Goal: Task Accomplishment & Management: Use online tool/utility

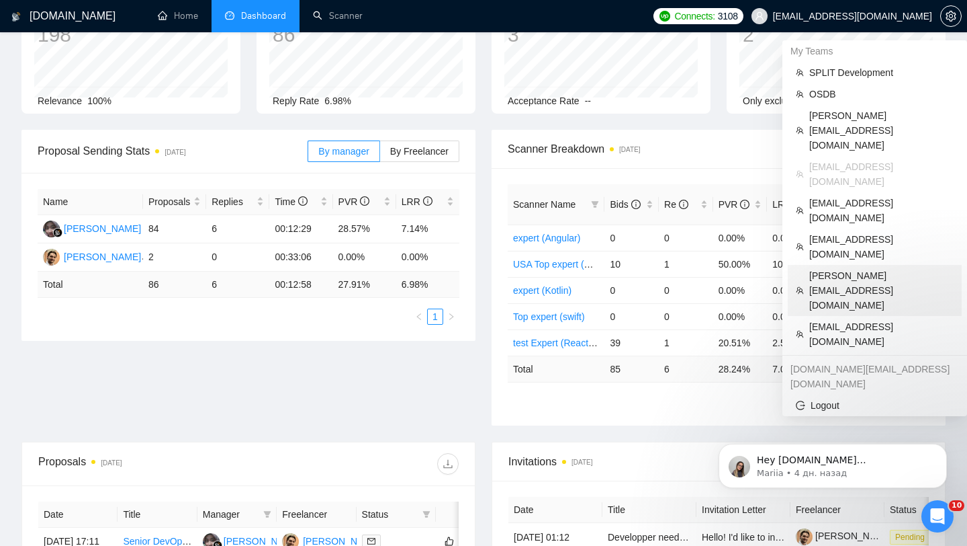
click at [861, 265] on li "[PERSON_NAME][EMAIL_ADDRESS][DOMAIN_NAME]" at bounding box center [875, 290] width 174 height 51
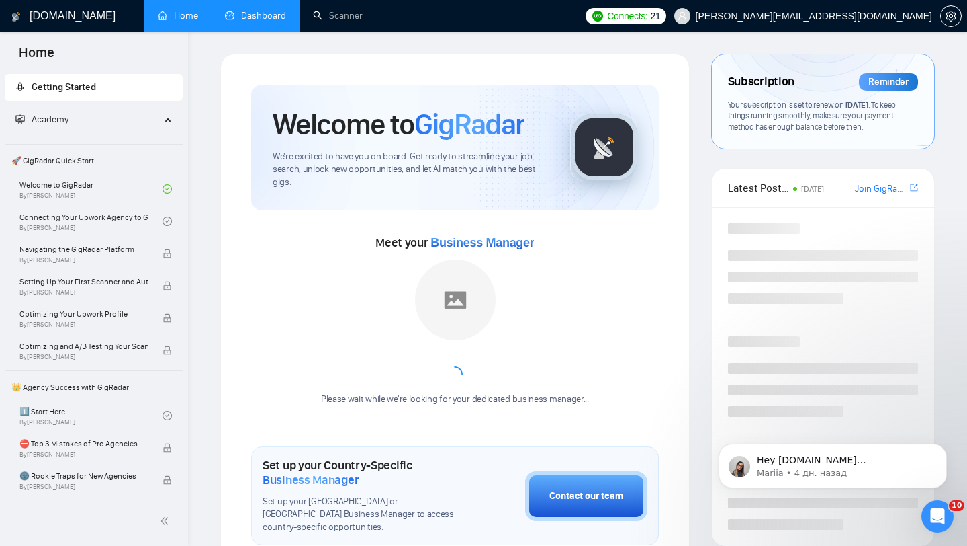
click at [251, 18] on link "Dashboard" at bounding box center [255, 15] width 61 height 11
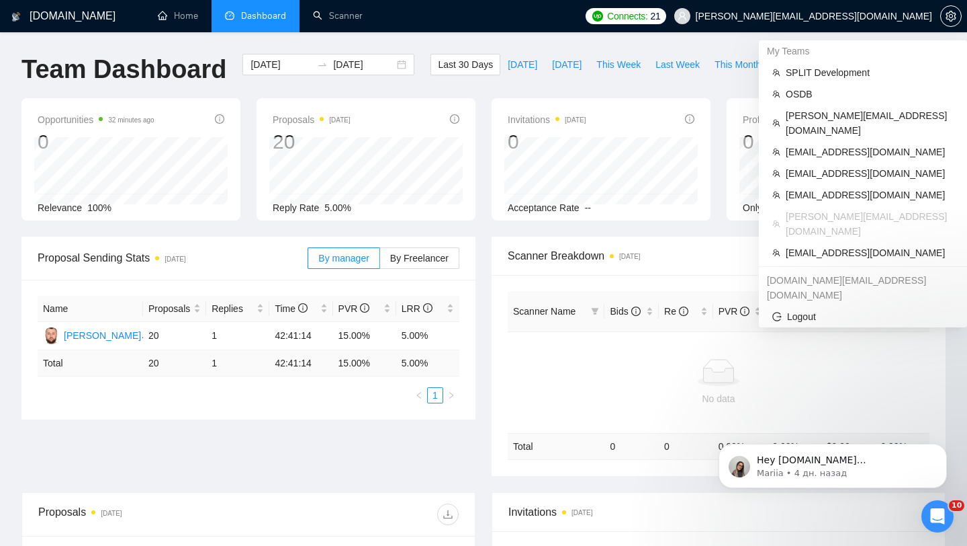
click at [871, 21] on span "[PERSON_NAME][EMAIL_ADDRESS][DOMAIN_NAME]" at bounding box center [803, 16] width 274 height 43
click at [828, 144] on span "[EMAIL_ADDRESS][DOMAIN_NAME]" at bounding box center [870, 151] width 168 height 15
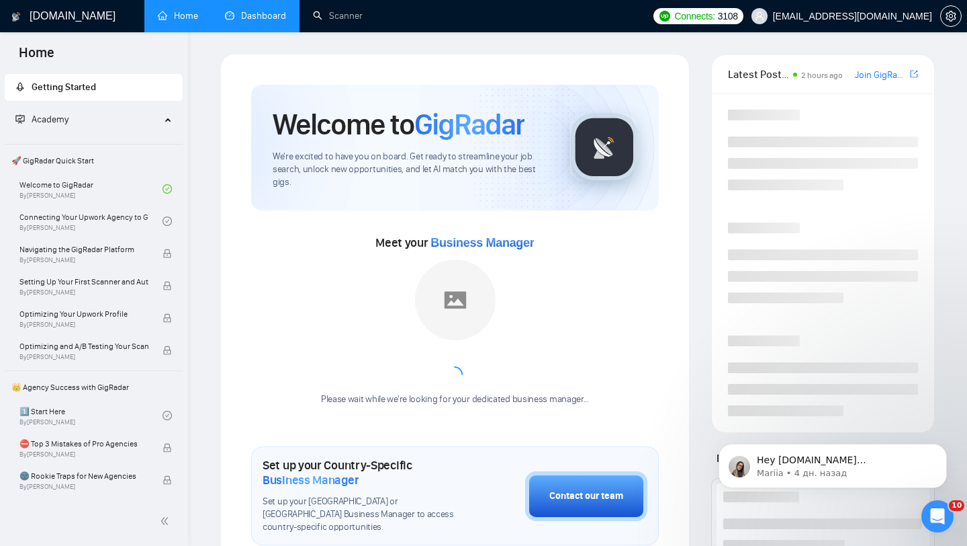
click at [234, 21] on link "Dashboard" at bounding box center [255, 15] width 61 height 11
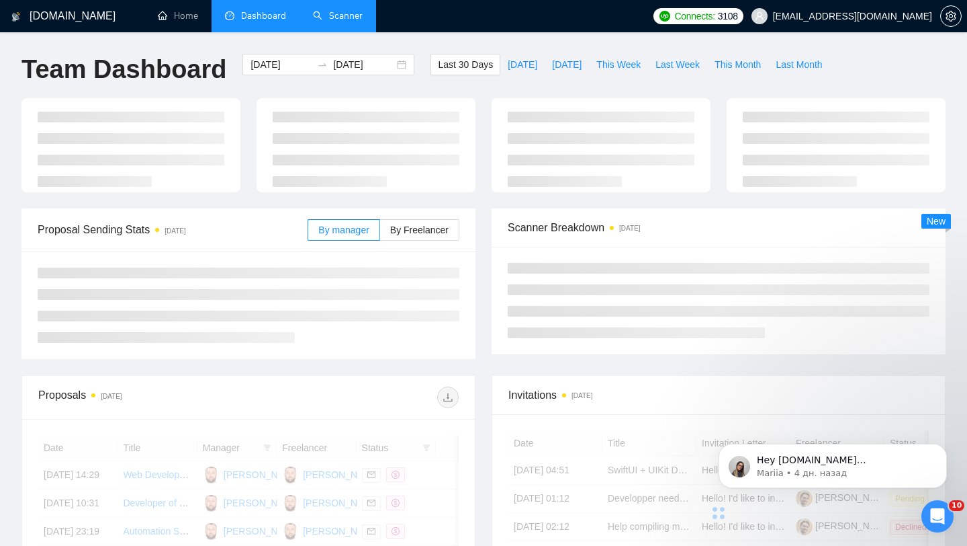
click at [335, 31] on li "Scanner" at bounding box center [338, 16] width 77 height 32
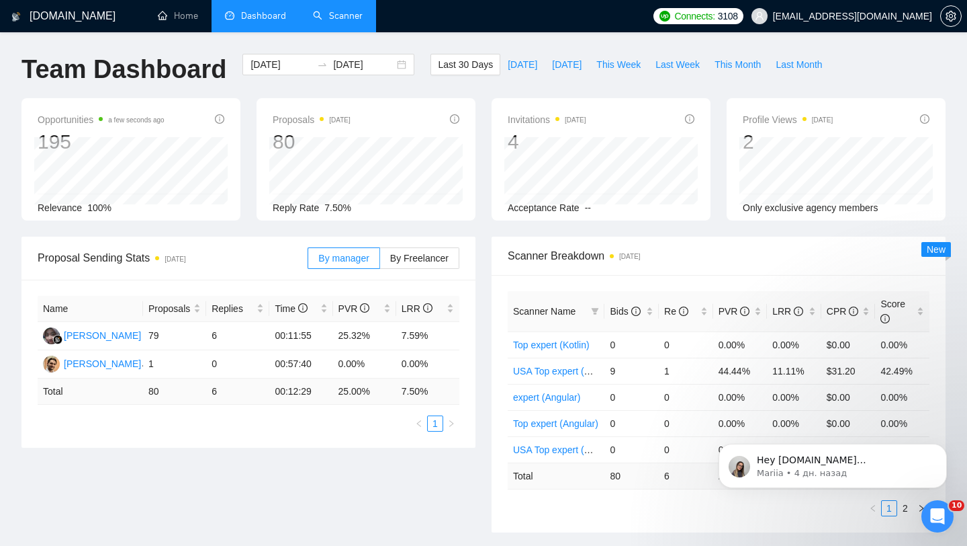
click at [355, 12] on link "Scanner" at bounding box center [338, 15] width 50 height 11
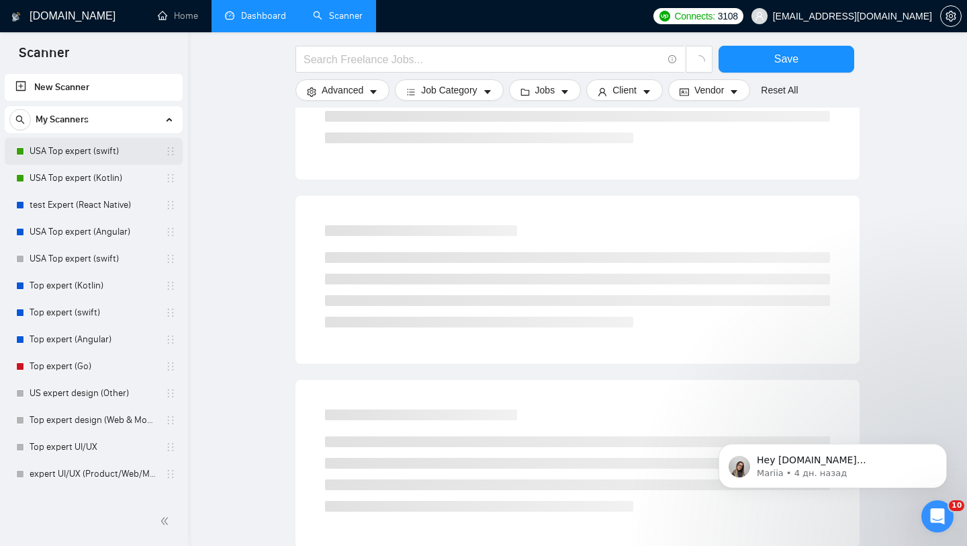
click at [89, 163] on link "USA Top expert (swift)" at bounding box center [94, 151] width 128 height 27
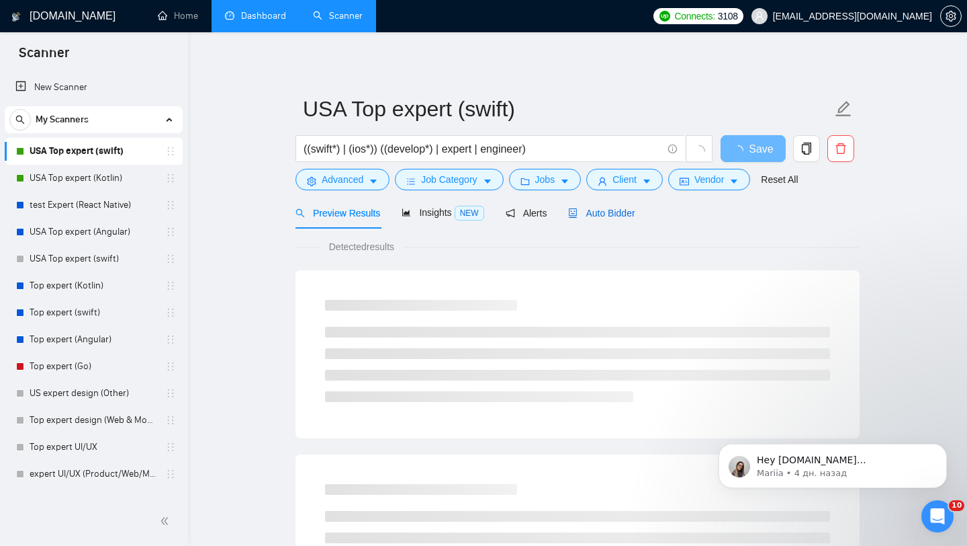
click at [586, 206] on div "Auto Bidder" at bounding box center [601, 213] width 67 height 15
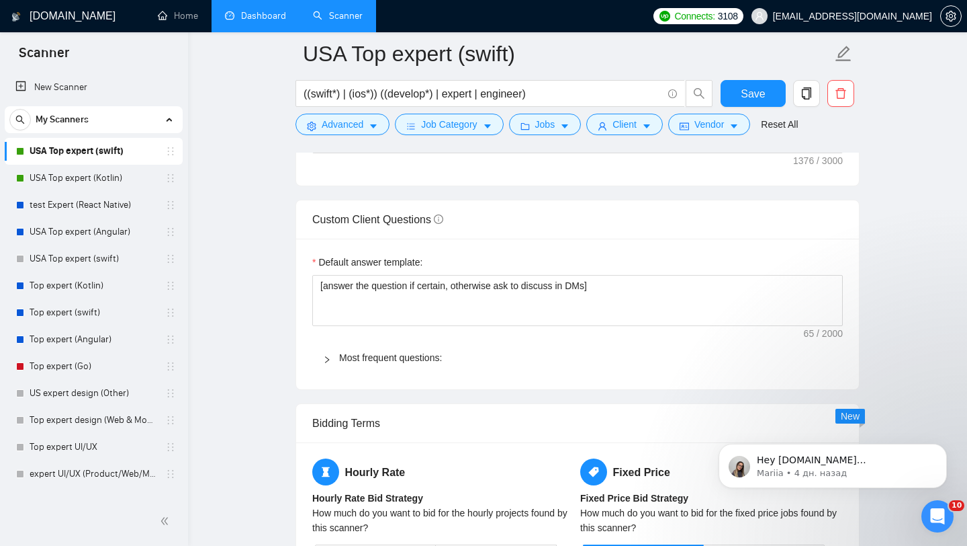
scroll to position [1906, 0]
